Goal: Find specific page/section: Find specific page/section

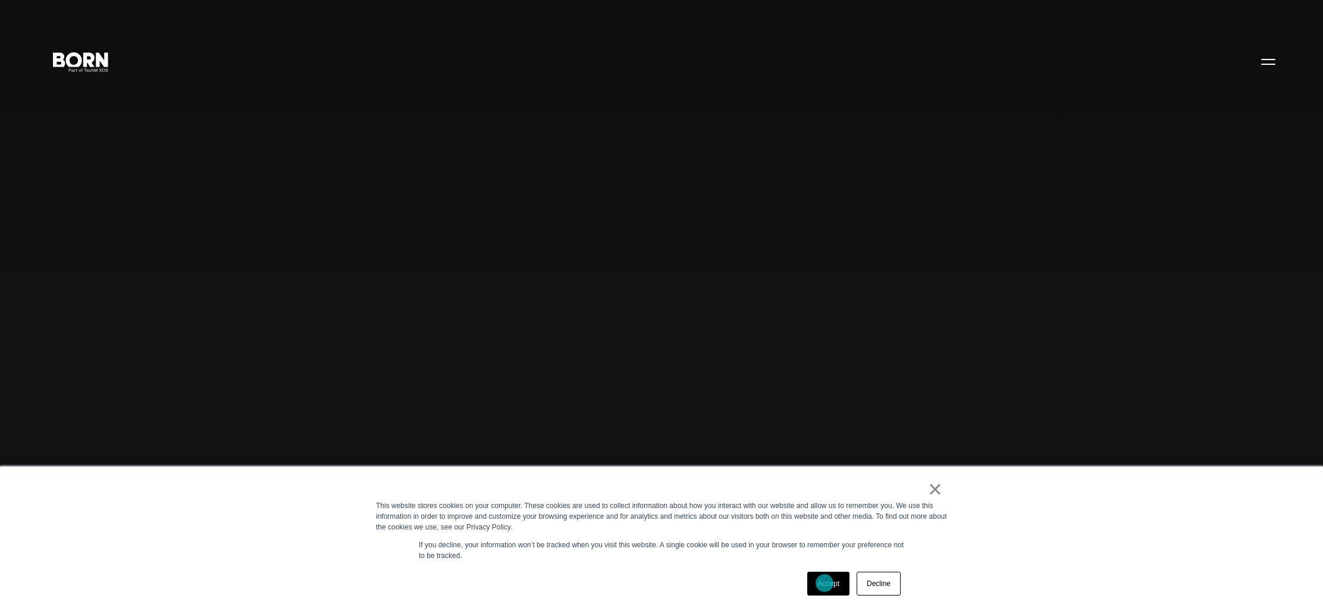
click at [825, 583] on link "Accept" at bounding box center [828, 584] width 42 height 24
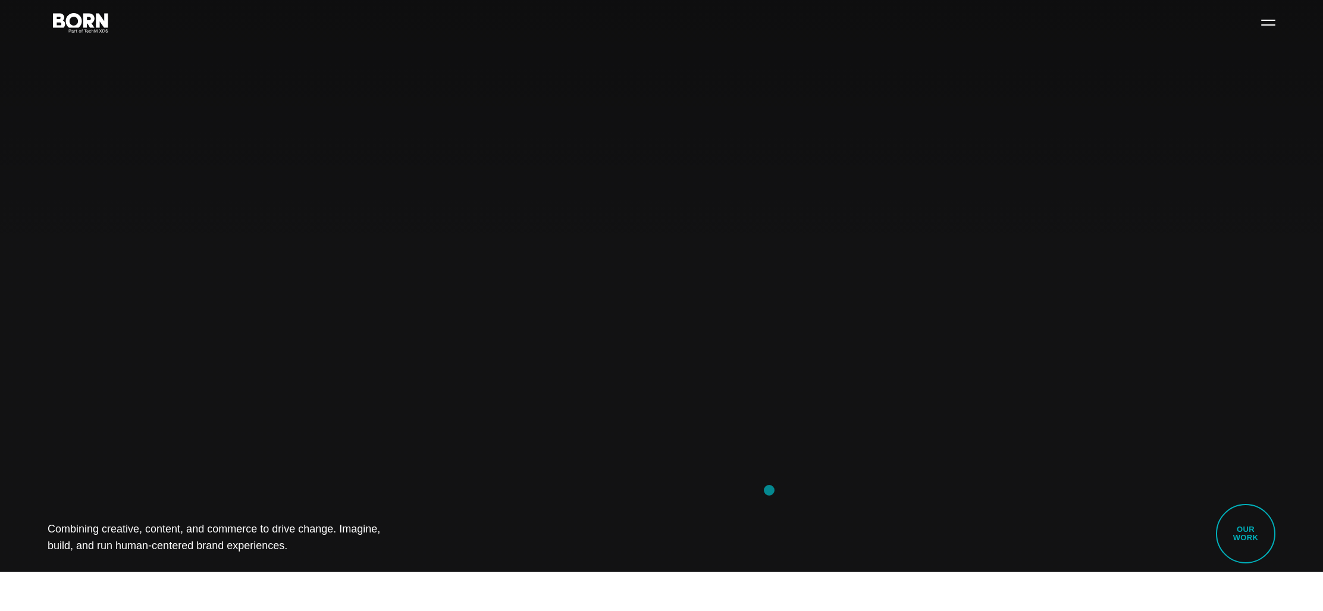
scroll to position [40, 0]
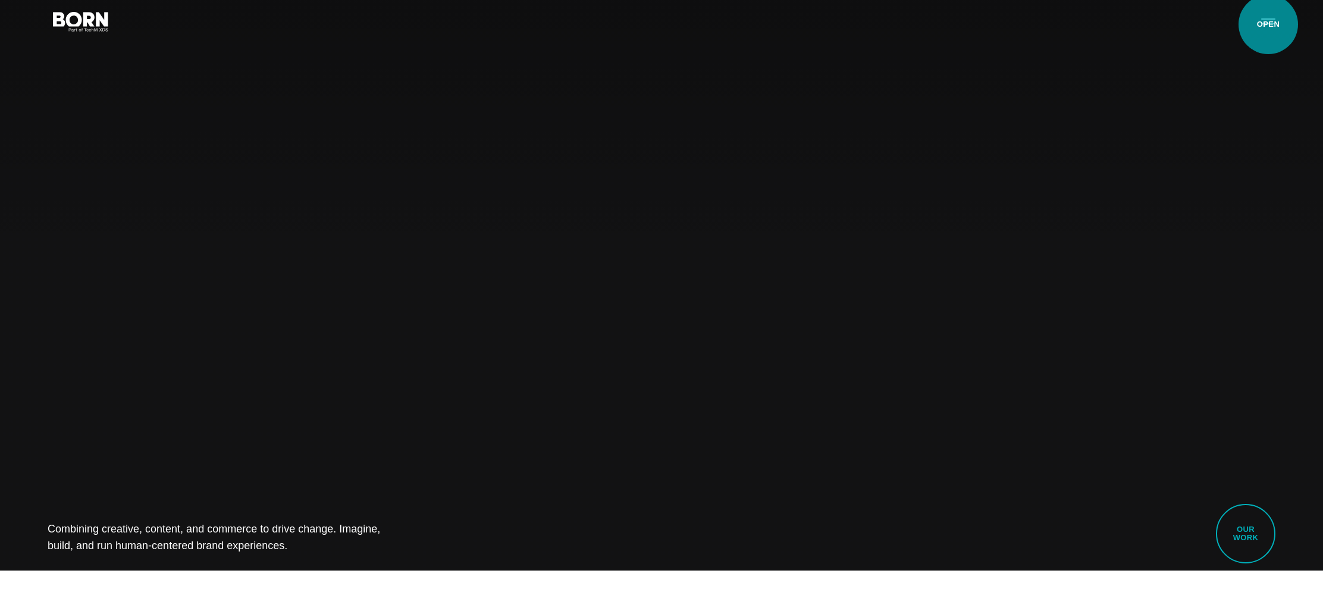
click at [1268, 24] on button "Primary Menu" at bounding box center [1268, 20] width 29 height 25
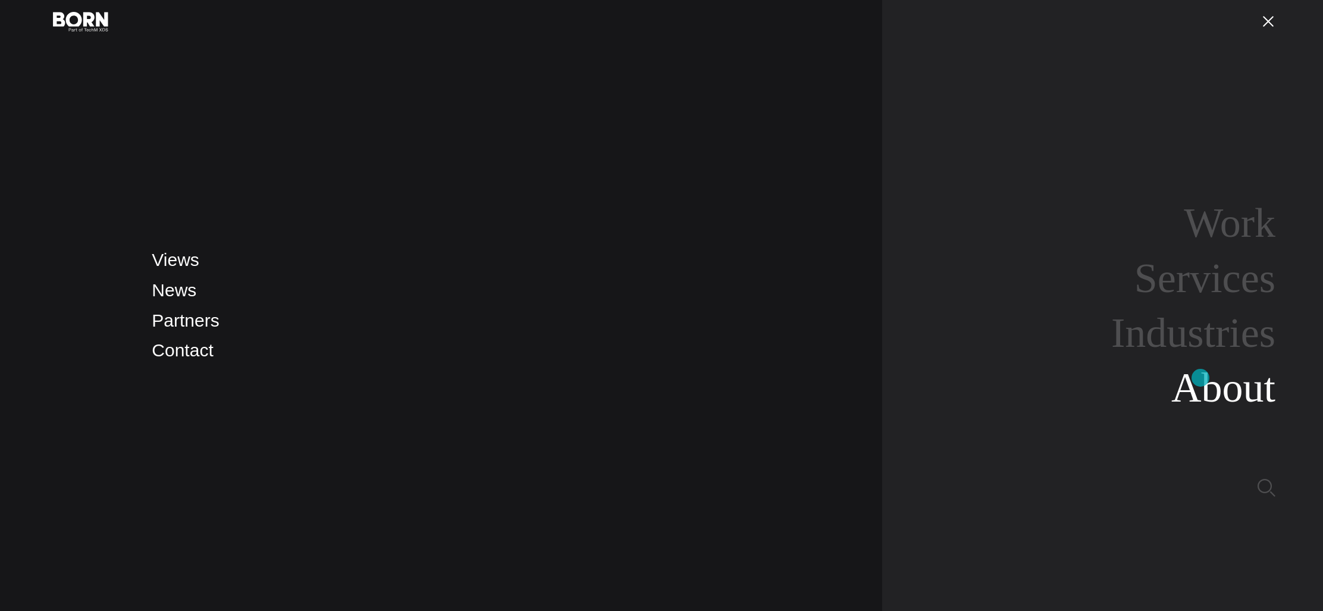
click at [1200, 378] on link "About" at bounding box center [1223, 388] width 104 height 46
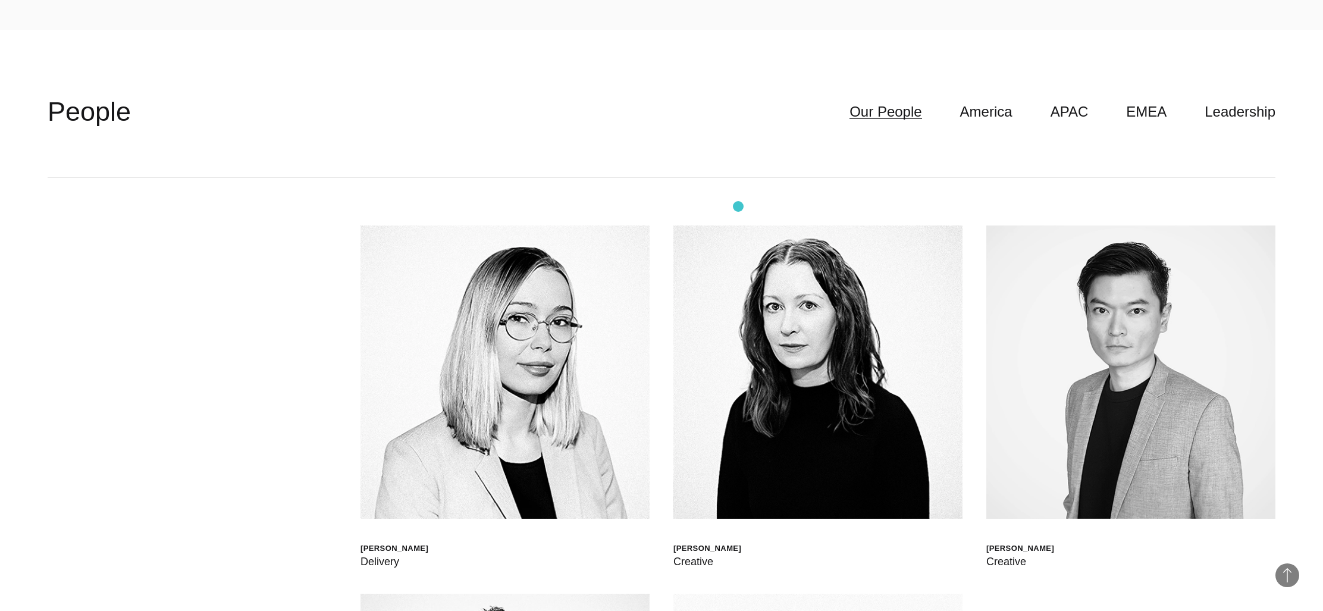
scroll to position [3742, 0]
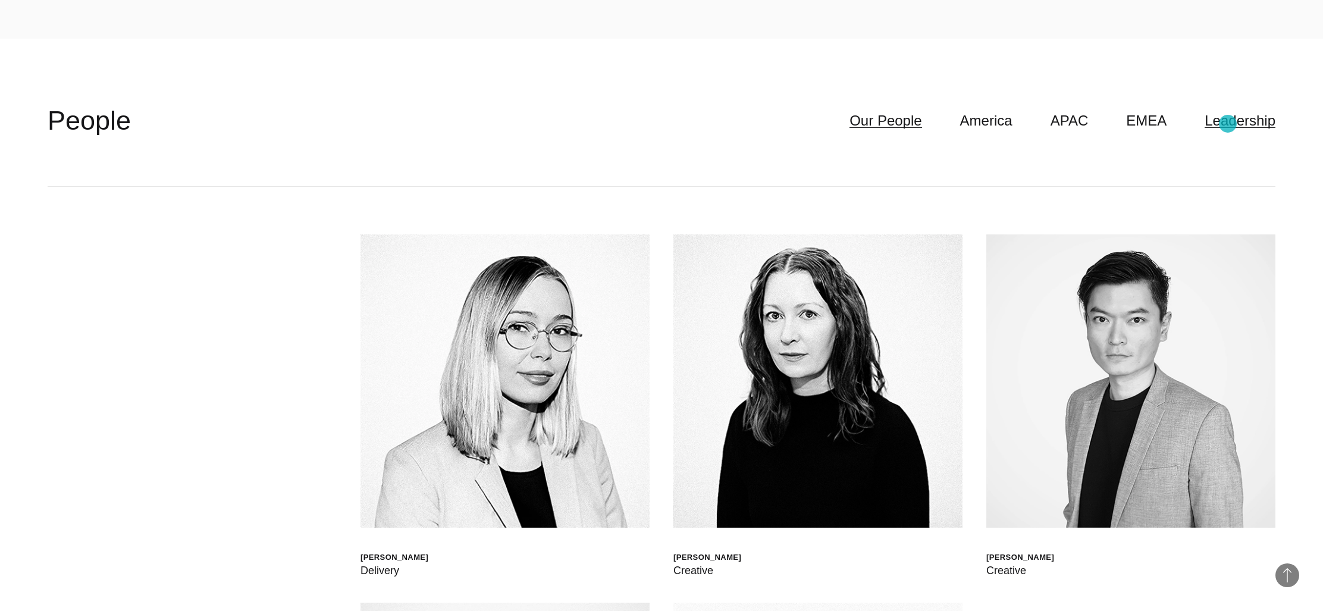
click at [1228, 124] on link "Leadership" at bounding box center [1240, 120] width 71 height 23
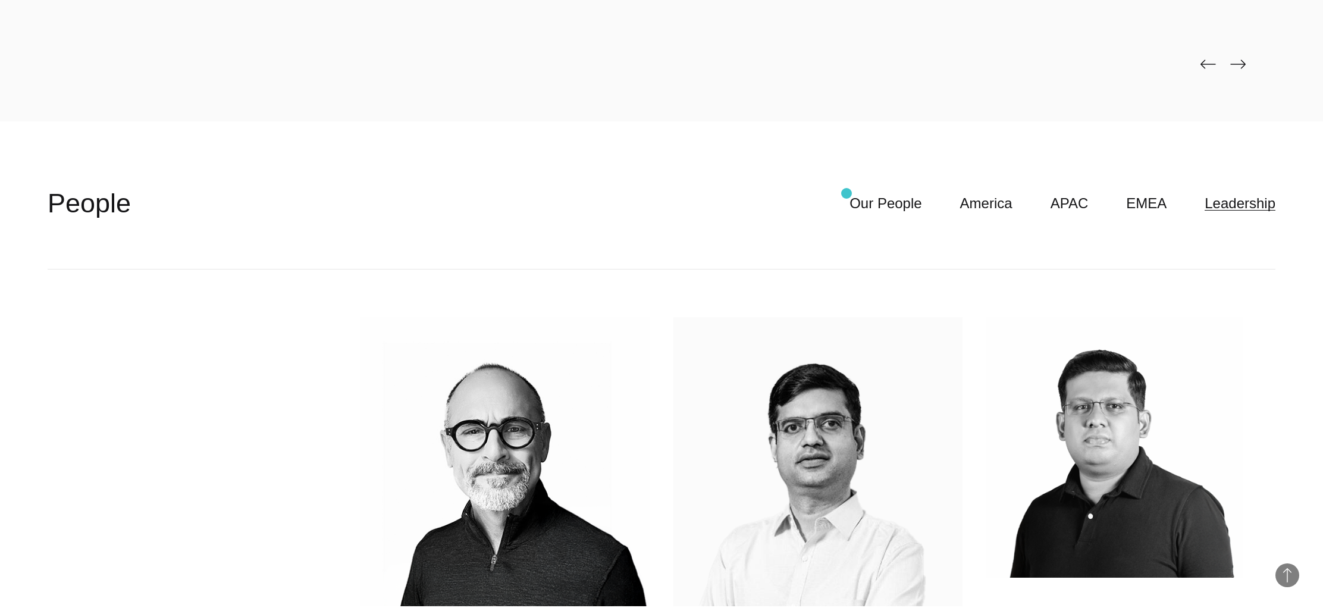
scroll to position [3658, 0]
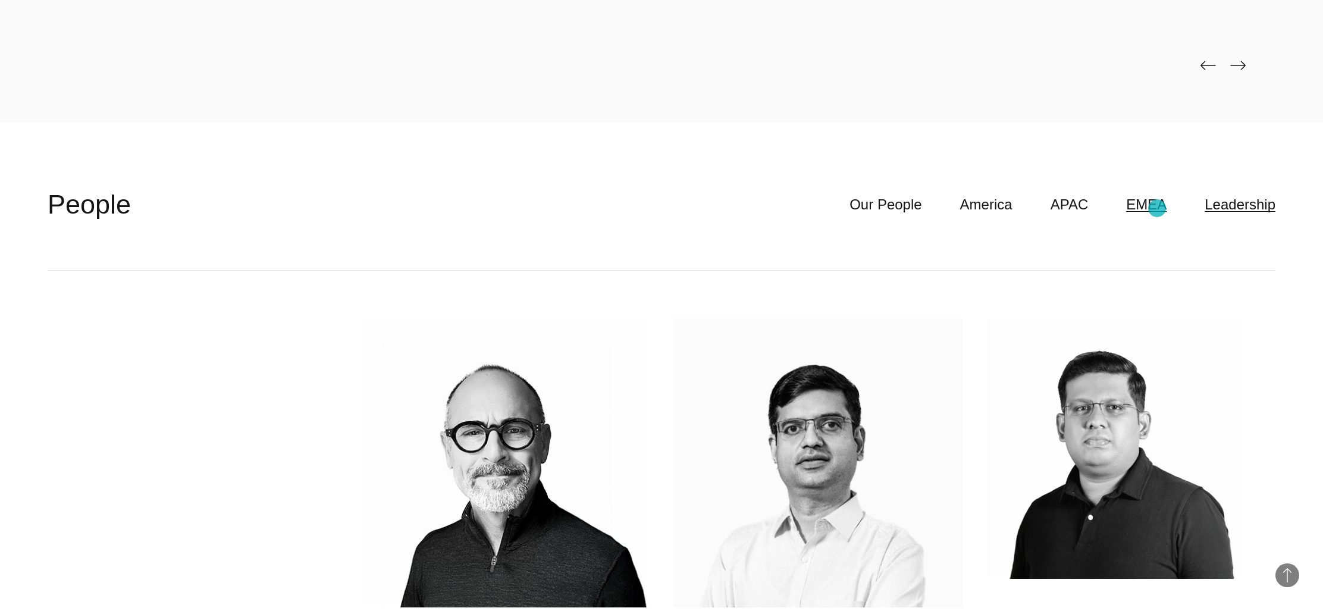
click at [1157, 208] on link "EMEA" at bounding box center [1146, 204] width 40 height 23
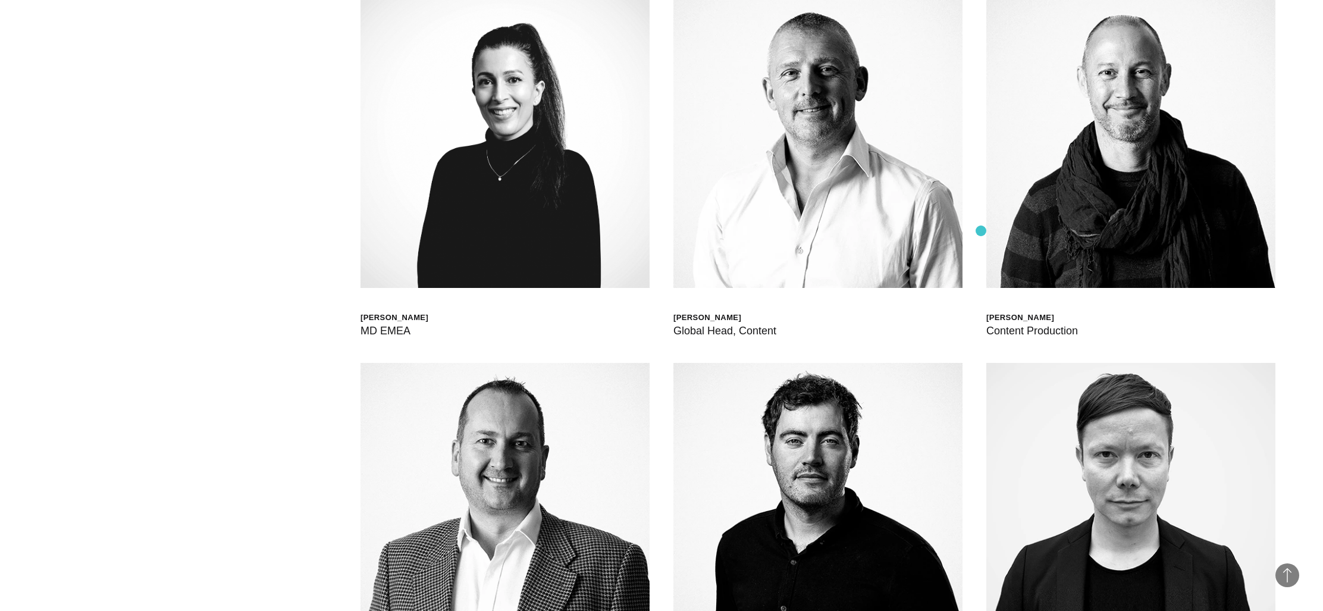
scroll to position [3997, 0]
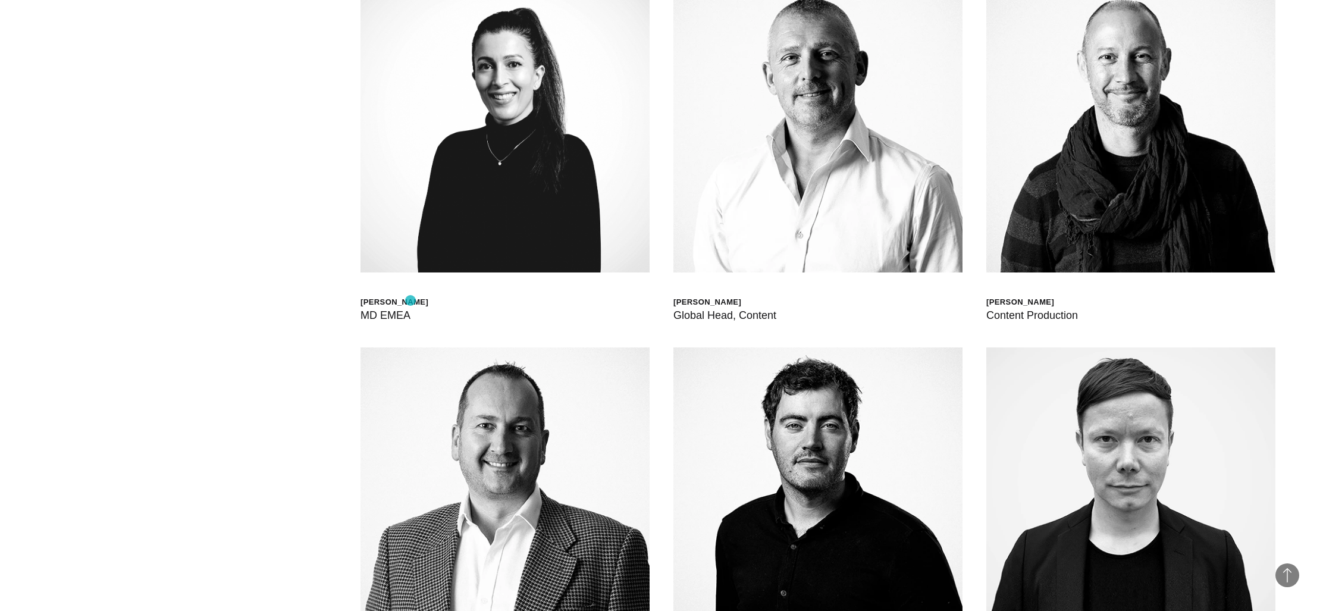
click at [410, 300] on div "HELEN JOANNA WOOD" at bounding box center [394, 302] width 68 height 10
click at [387, 317] on div "MD EMEA" at bounding box center [394, 315] width 68 height 17
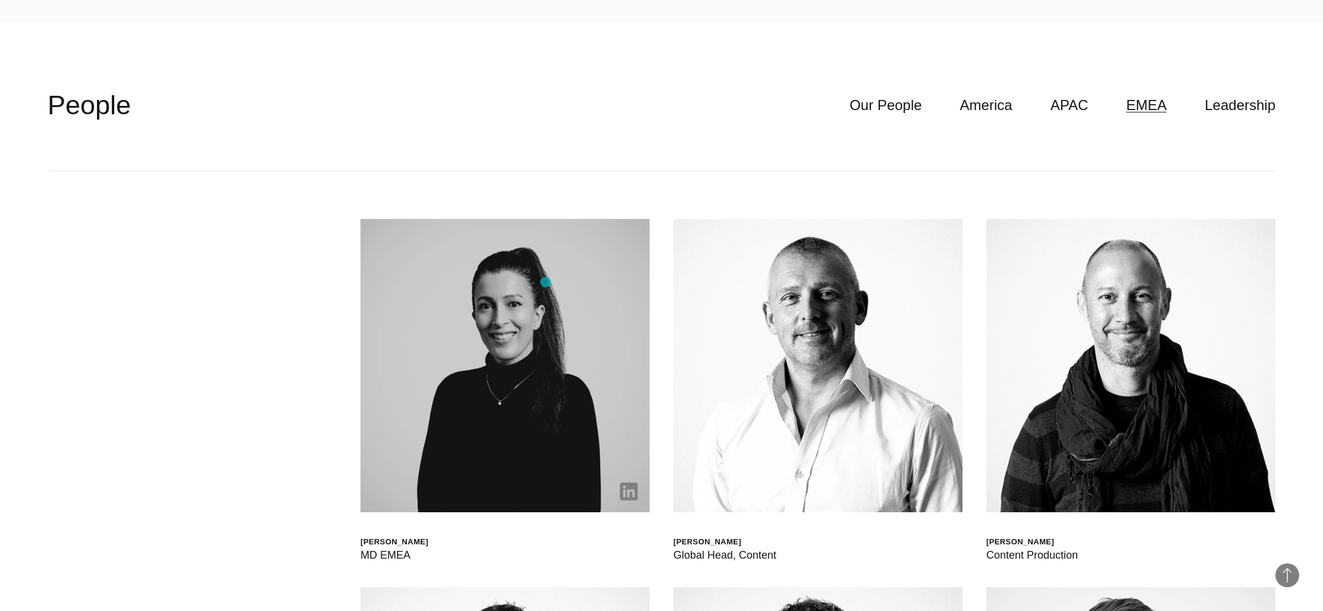
scroll to position [3755, 0]
